Goal: Navigation & Orientation: Find specific page/section

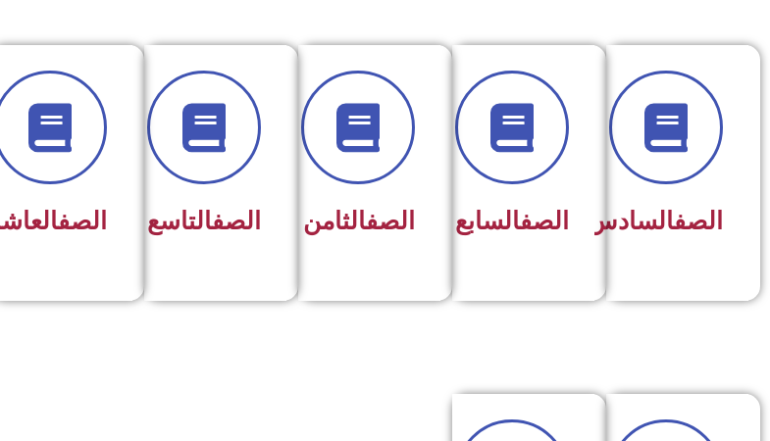
scroll to position [588, 0]
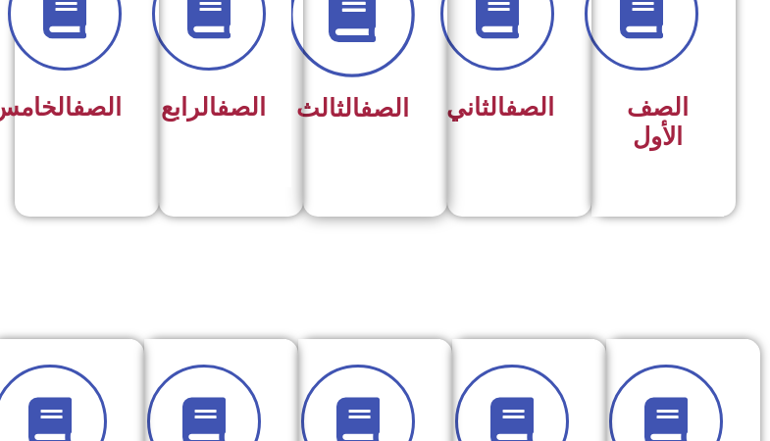
click at [368, 52] on span at bounding box center [352, 15] width 126 height 126
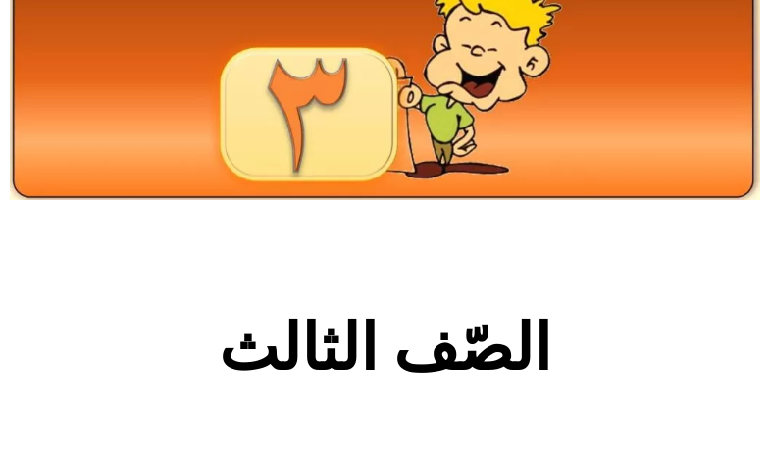
scroll to position [883, 0]
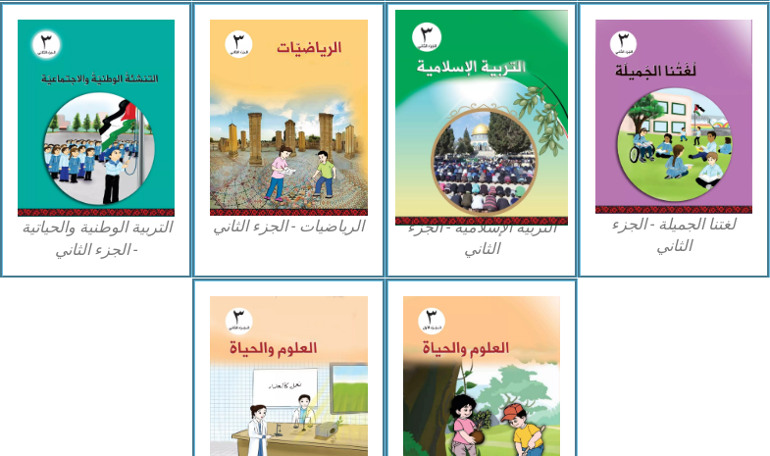
click at [453, 162] on img at bounding box center [480, 118] width 173 height 216
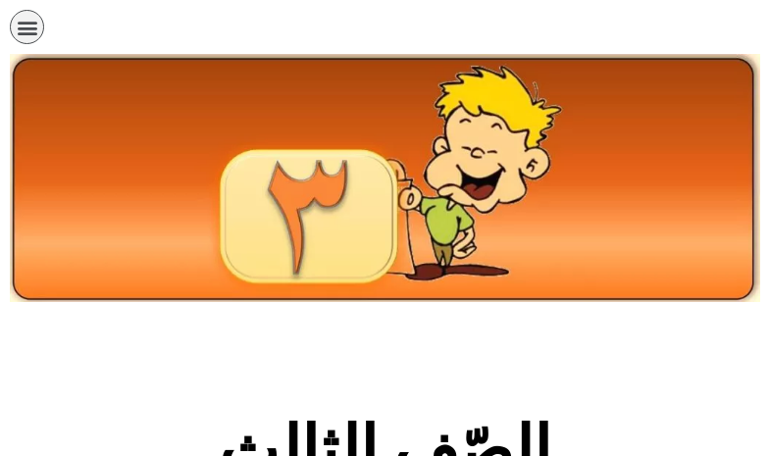
scroll to position [588, 0]
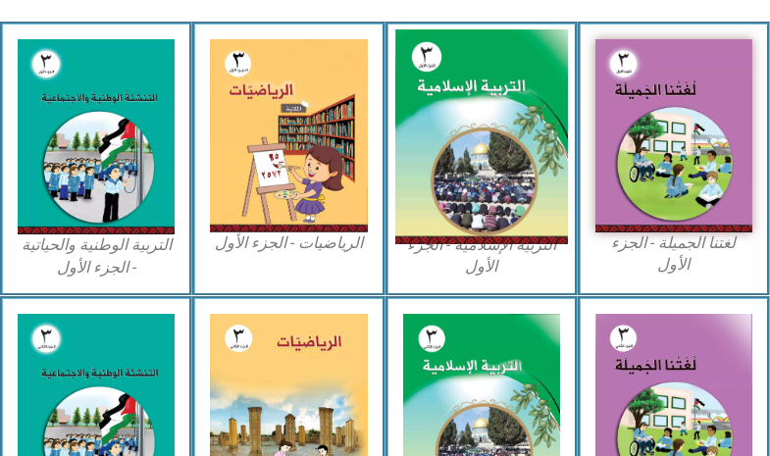
click at [481, 174] on img at bounding box center [480, 136] width 173 height 215
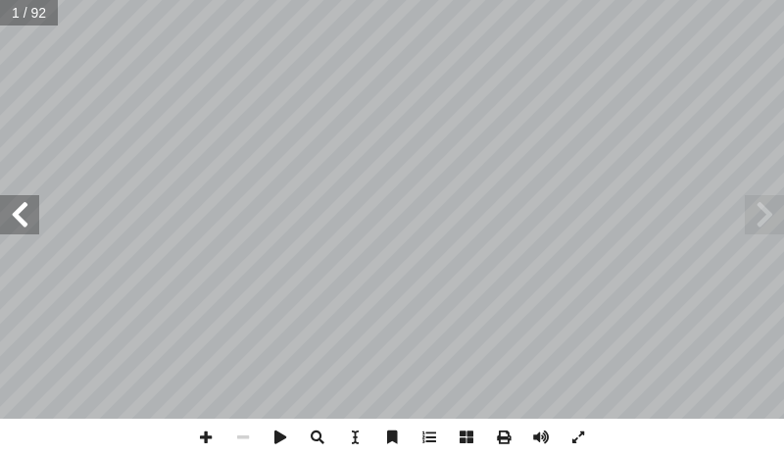
click at [16, 207] on span at bounding box center [19, 214] width 39 height 39
click at [22, 224] on span at bounding box center [19, 214] width 39 height 39
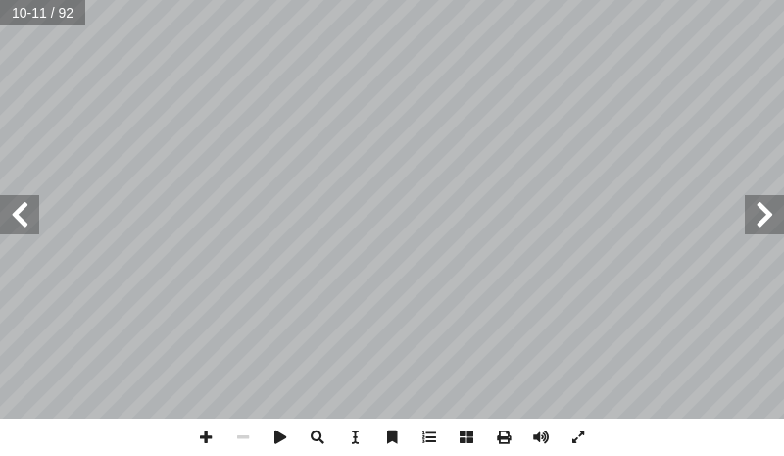
click at [22, 222] on span at bounding box center [19, 214] width 39 height 39
click at [24, 221] on span at bounding box center [19, 214] width 39 height 39
click at [25, 220] on span at bounding box center [19, 214] width 39 height 39
click at [203, 445] on span at bounding box center [205, 437] width 37 height 37
click at [204, 445] on span at bounding box center [205, 437] width 37 height 37
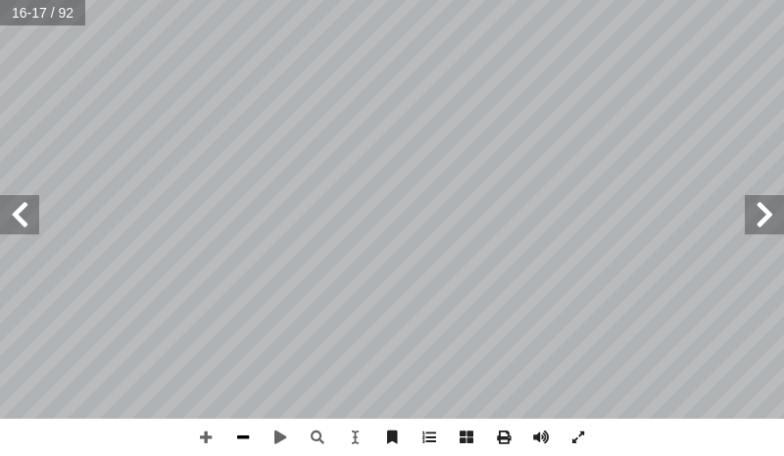
click at [258, 432] on span at bounding box center [243, 437] width 37 height 37
